Goal: Find contact information: Obtain details needed to contact an individual or organization

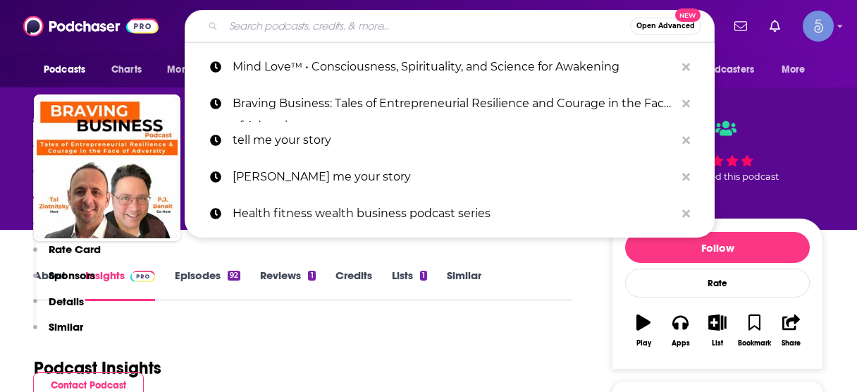
click at [394, 25] on input "Search podcasts, credits, & more..." at bounding box center [427, 26] width 407 height 23
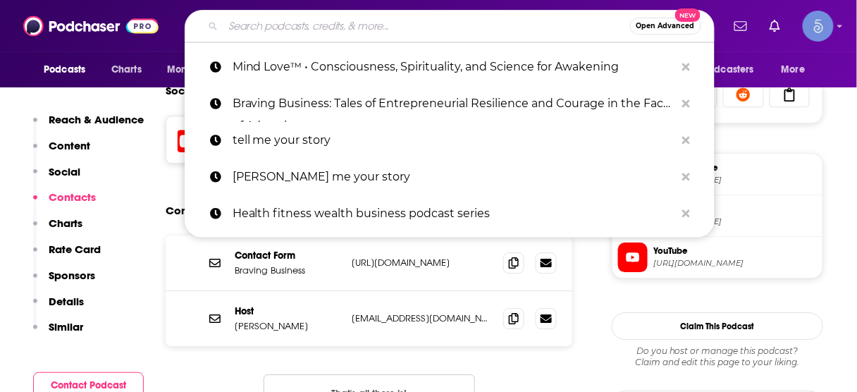
type input "Accelerate Your Business Growth"
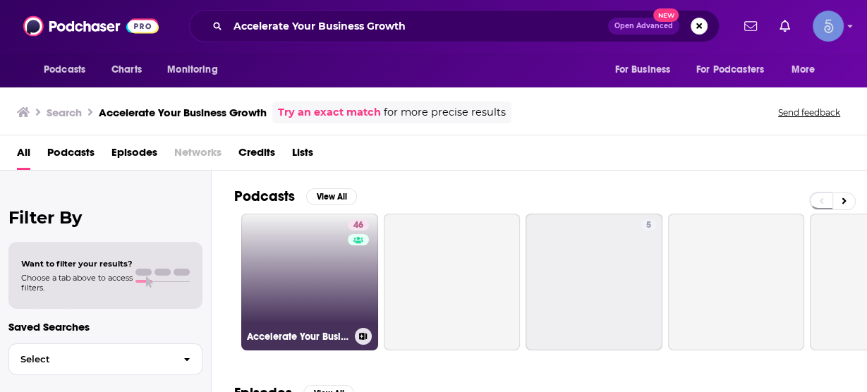
click at [317, 281] on link "46 Accelerate Your Business Growth" at bounding box center [309, 282] width 137 height 137
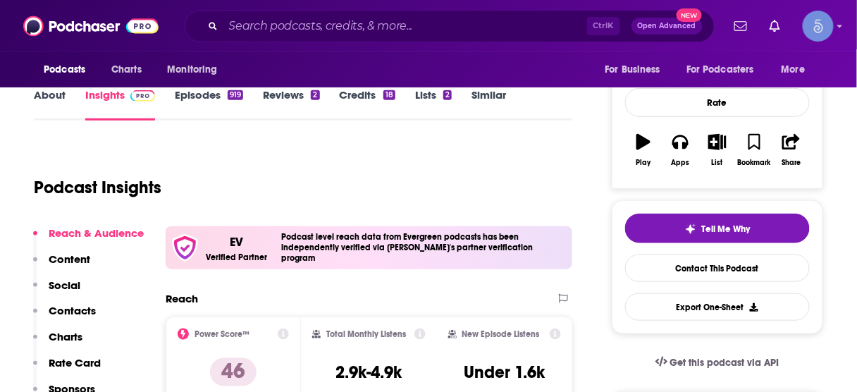
scroll to position [226, 0]
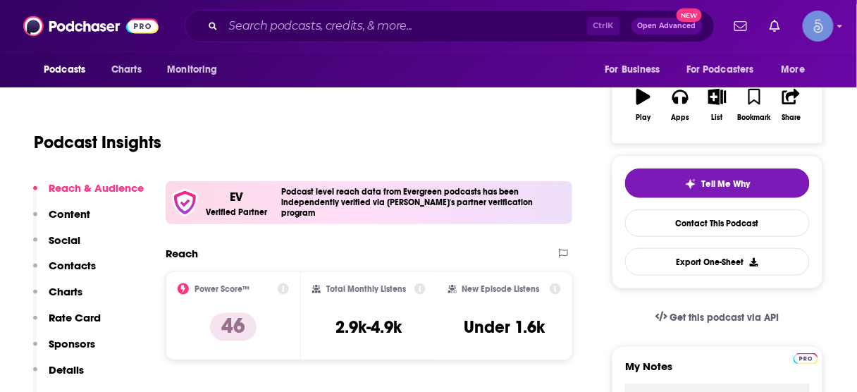
click at [79, 262] on p "Contacts" at bounding box center [72, 265] width 47 height 13
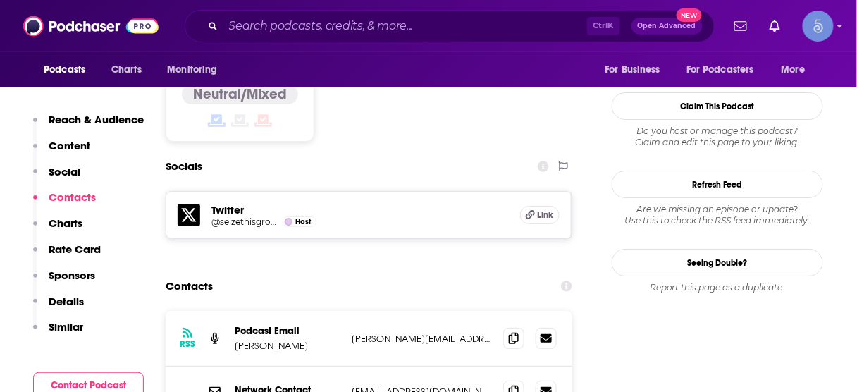
scroll to position [1247, 0]
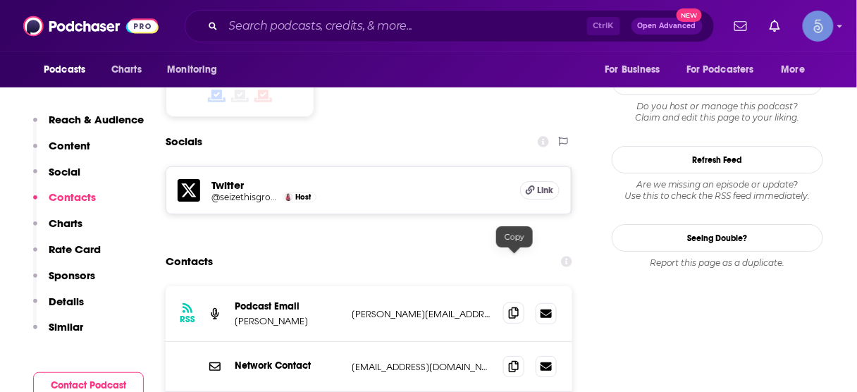
click at [513, 307] on icon at bounding box center [514, 312] width 10 height 11
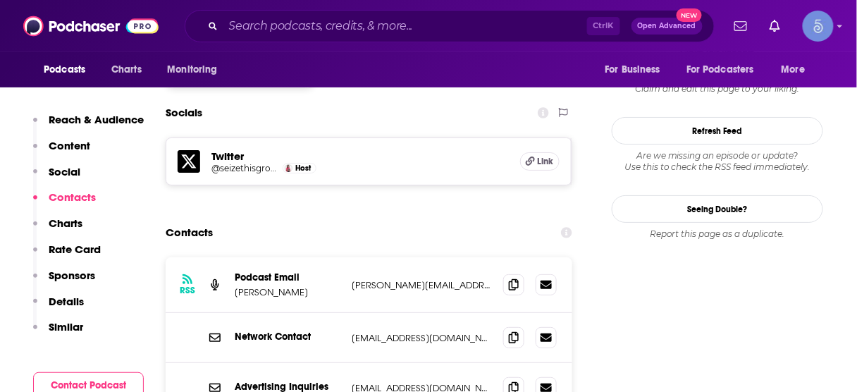
scroll to position [1303, 0]
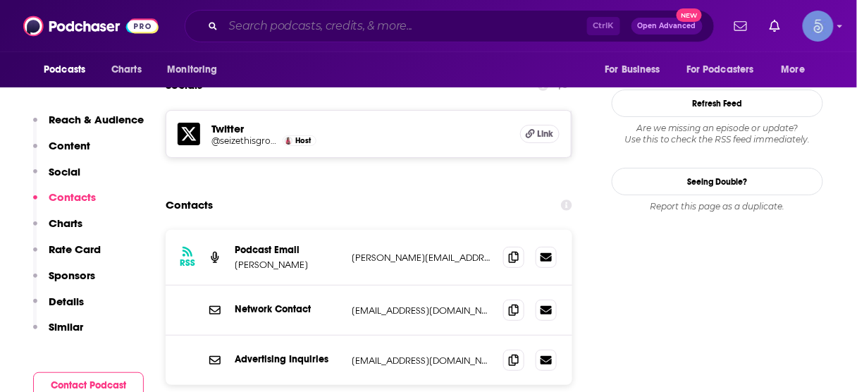
click at [473, 21] on input "Search podcasts, credits, & more..." at bounding box center [406, 26] width 364 height 23
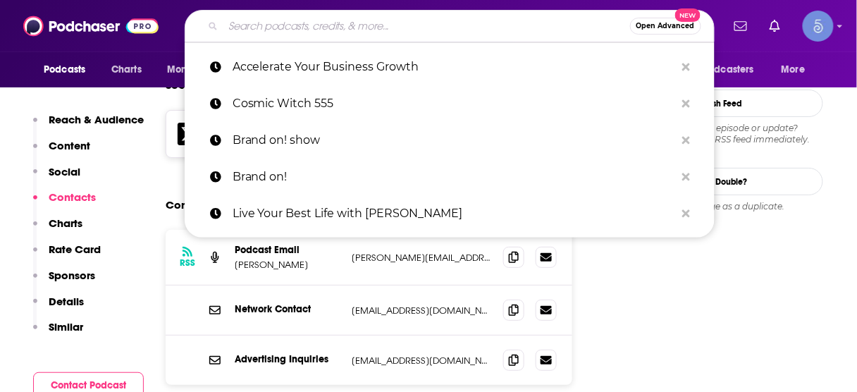
paste input "The Business Power Hour with [PERSON_NAME]"
type input "The Business Power Hour with [PERSON_NAME]"
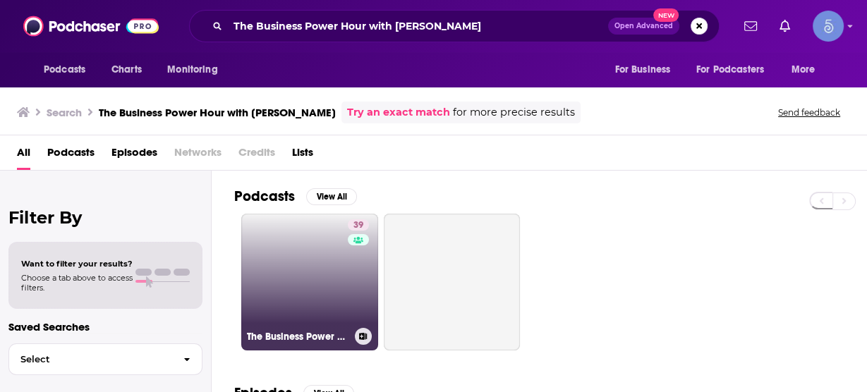
click at [321, 268] on link "39 The Business Power Hour with [PERSON_NAME]" at bounding box center [309, 282] width 137 height 137
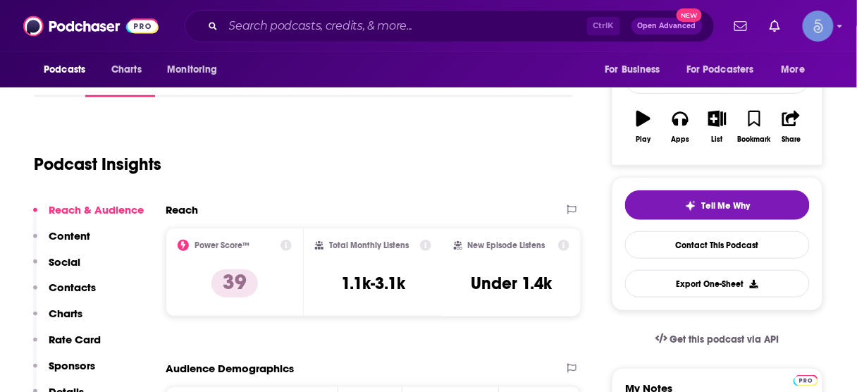
scroll to position [282, 0]
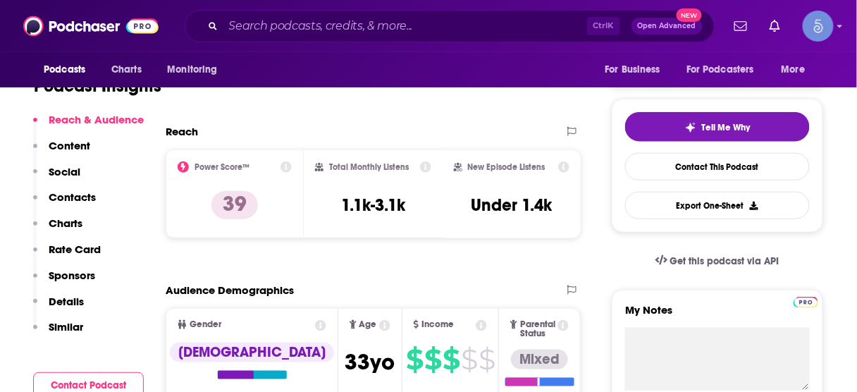
click at [75, 200] on p "Contacts" at bounding box center [72, 196] width 47 height 13
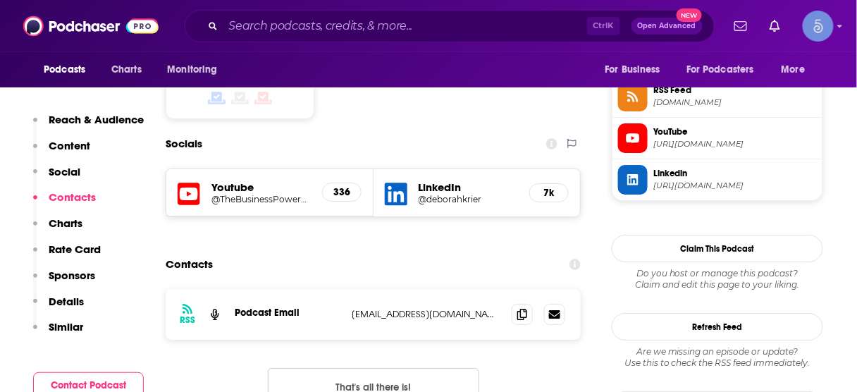
scroll to position [1168, 0]
